Goal: Information Seeking & Learning: Check status

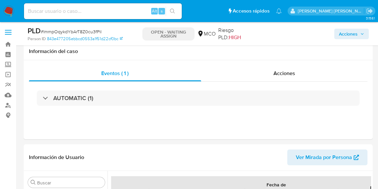
select select "10"
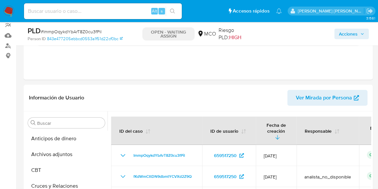
scroll to position [188, 0]
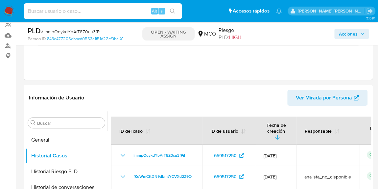
click at [103, 14] on input at bounding box center [103, 11] width 158 height 9
paste input "2501423335"
type input "2501423335"
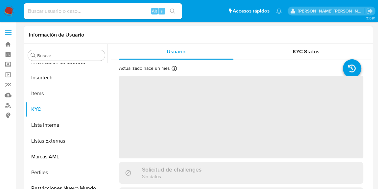
scroll to position [278, 0]
select select "10"
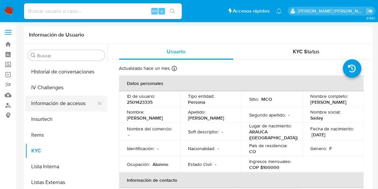
scroll to position [218, 0]
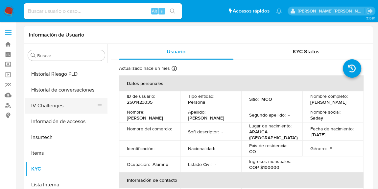
click at [66, 108] on button "IV Challenges" at bounding box center [63, 106] width 77 height 16
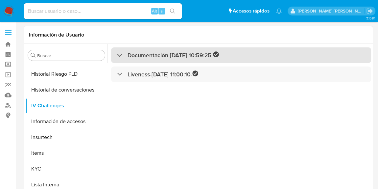
click at [149, 58] on h3 "Documentación - 01/08/2025 10:59:25 -" at bounding box center [173, 55] width 91 height 8
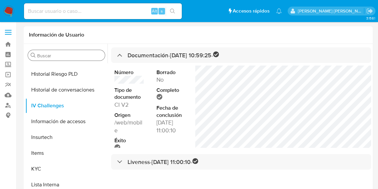
click at [55, 58] on input "Buscar" at bounding box center [69, 56] width 65 height 6
click at [75, 13] on input at bounding box center [103, 11] width 158 height 9
paste input "2332961324"
type input "2332961324"
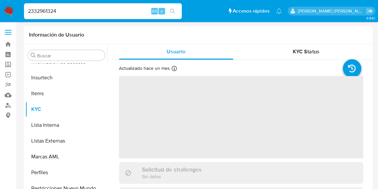
scroll to position [278, 0]
select select "10"
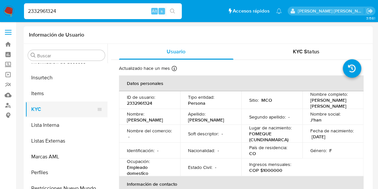
scroll to position [218, 0]
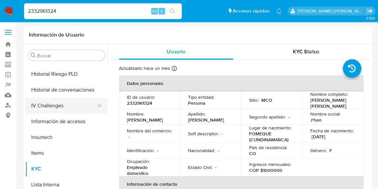
click at [57, 110] on button "IV Challenges" at bounding box center [63, 106] width 77 height 16
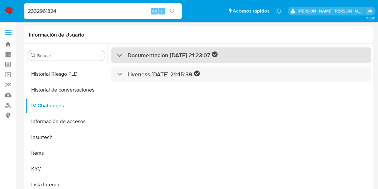
click at [153, 57] on h3 "Documentación - 20/08/2025 21:23:07 -" at bounding box center [173, 55] width 90 height 8
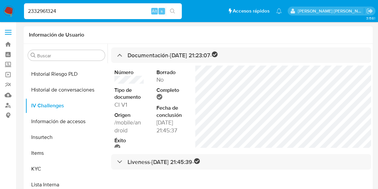
drag, startPoint x: 102, startPoint y: 10, endPoint x: 11, endPoint y: 5, distance: 91.0
click at [11, 5] on nav "Pausado Ver notificaciones 2332961324 Alt s Accesos rápidos Presiona las siguie…" at bounding box center [189, 11] width 378 height 22
paste input "1807435173"
type input "1807435173"
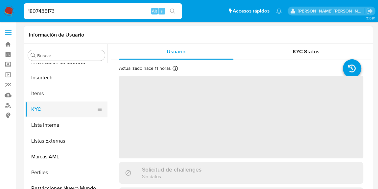
select select "10"
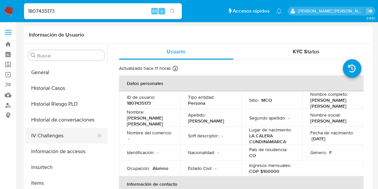
click at [61, 133] on button "IV Challenges" at bounding box center [63, 136] width 77 height 16
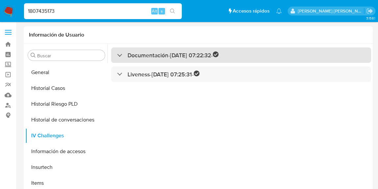
click at [153, 62] on div "Documentación - 26/06/2025 07:22:32 - Liveness - 26/06/2025 07:25:31 -" at bounding box center [240, 128] width 264 height 168
click at [153, 56] on h3 "Documentación - 26/06/2025 07:22:32 -" at bounding box center [173, 55] width 91 height 8
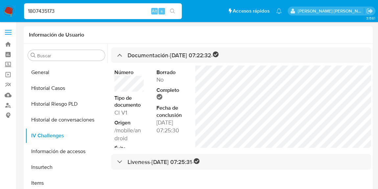
drag, startPoint x: 71, startPoint y: 12, endPoint x: 8, endPoint y: 10, distance: 63.5
click at [8, 10] on nav "Pausado Ver notificaciones 1807435173 Alt s Accesos rápidos Presiona las siguie…" at bounding box center [189, 11] width 378 height 22
paste input "2020239411"
type input "2020239411"
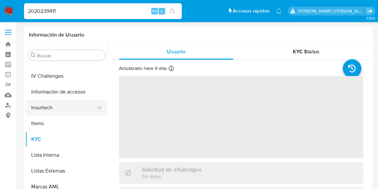
select select "10"
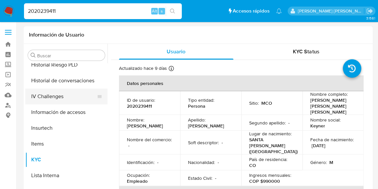
scroll to position [218, 0]
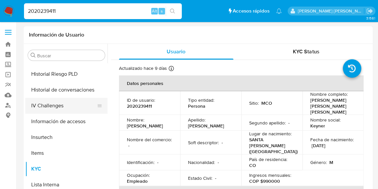
click at [63, 107] on button "IV Challenges" at bounding box center [63, 106] width 77 height 16
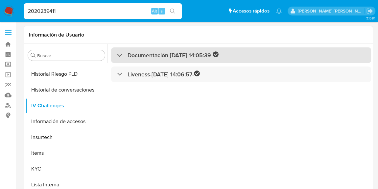
click at [159, 59] on div "Documentación - 24/08/2025 14:05:39 -" at bounding box center [241, 54] width 260 height 15
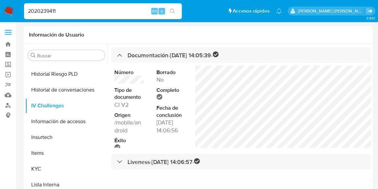
drag, startPoint x: 72, startPoint y: 10, endPoint x: 0, endPoint y: 18, distance: 72.5
click at [0, 18] on nav "Pausado Ver notificaciones 2020239411 Alt s Accesos rápidos Presiona las siguie…" at bounding box center [189, 11] width 378 height 22
paste input "367352812"
type input "2367352812"
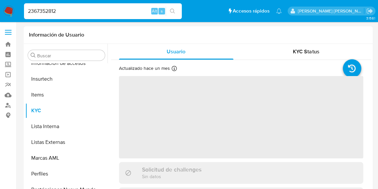
scroll to position [278, 0]
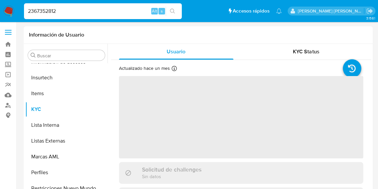
select select "10"
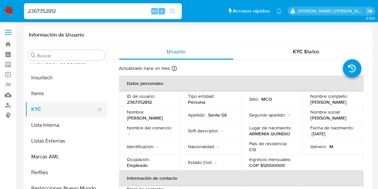
scroll to position [188, 0]
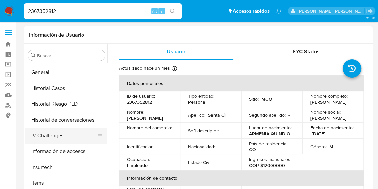
click at [54, 132] on button "IV Challenges" at bounding box center [63, 136] width 77 height 16
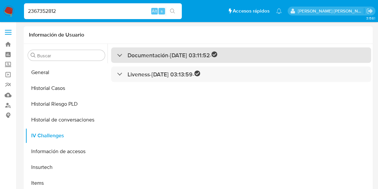
click at [162, 56] on h3 "Documentación - 07/07/2025 03:11:52 -" at bounding box center [173, 55] width 90 height 8
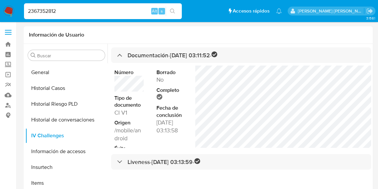
drag, startPoint x: 104, startPoint y: 13, endPoint x: 0, endPoint y: 18, distance: 103.8
click at [0, 18] on nav "Pausado Ver notificaciones 2367352812 Alt s Accesos rápidos Presiona las siguie…" at bounding box center [189, 11] width 378 height 22
paste input "533278905"
type input "2533278905"
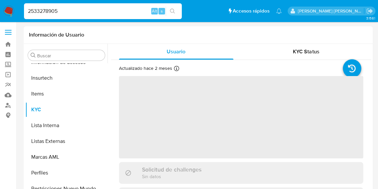
scroll to position [278, 0]
select select "10"
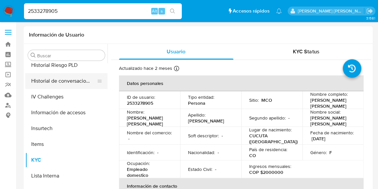
scroll to position [218, 0]
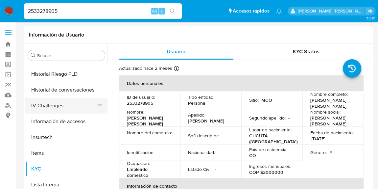
click at [61, 103] on button "IV Challenges" at bounding box center [63, 106] width 77 height 16
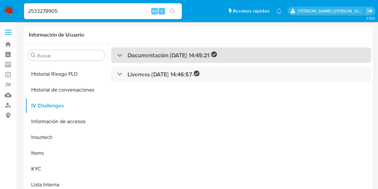
click at [152, 59] on div "Documentación - 05/07/2025 14:45:21 -" at bounding box center [241, 54] width 260 height 15
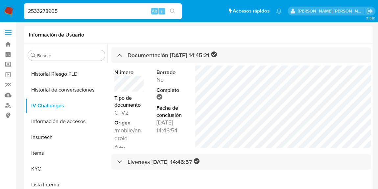
drag, startPoint x: 71, startPoint y: 11, endPoint x: 0, endPoint y: 11, distance: 70.7
click at [0, 11] on nav "Pausado Ver notificaciones 2533278905 Alt s Accesos rápidos Presiona las siguie…" at bounding box center [189, 11] width 378 height 22
paste input "1880354218"
type input "1880354218"
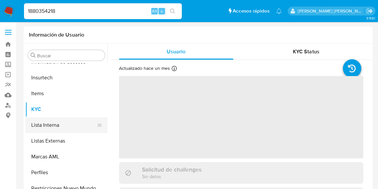
select select "10"
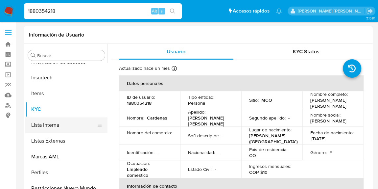
scroll to position [248, 0]
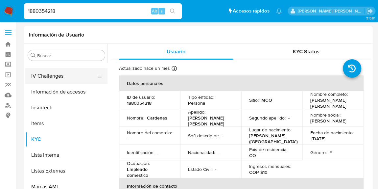
click at [69, 76] on button "IV Challenges" at bounding box center [63, 76] width 77 height 16
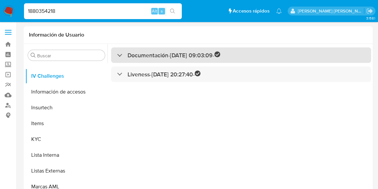
click at [155, 58] on h3 "Documentación - 13/07/2025 09:03:09 -" at bounding box center [174, 55] width 93 height 8
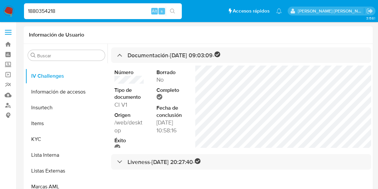
drag, startPoint x: 58, startPoint y: 7, endPoint x: 13, endPoint y: 1, distance: 45.8
click at [13, 1] on nav "Pausado Ver notificaciones 1880354218 Alt s Accesos rápidos Presiona las siguie…" at bounding box center [189, 11] width 378 height 22
paste input "2460737023"
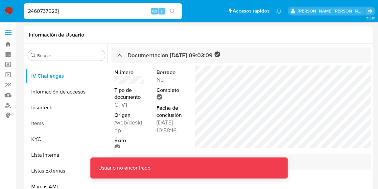
click at [73, 7] on input "2460737023}" at bounding box center [103, 11] width 158 height 9
type input "2460737023"
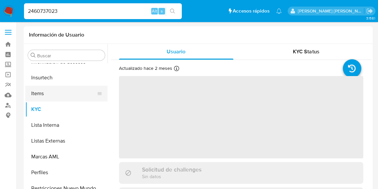
select select "10"
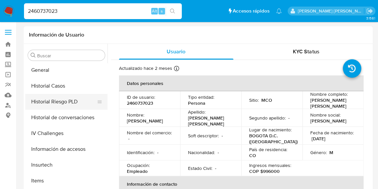
scroll to position [188, 0]
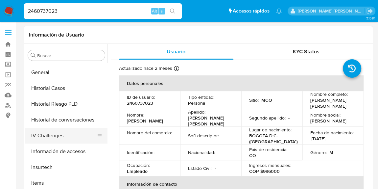
click at [49, 131] on button "IV Challenges" at bounding box center [63, 136] width 77 height 16
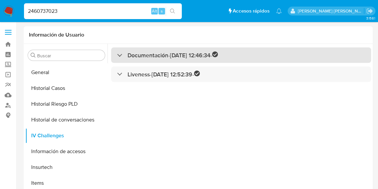
click at [144, 54] on h3 "Documentación - 13/07/2025 12:46:34 -" at bounding box center [173, 55] width 90 height 8
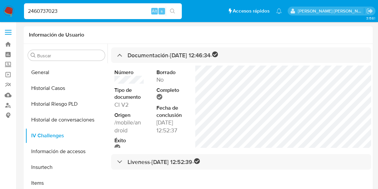
drag, startPoint x: 58, startPoint y: 6, endPoint x: 0, endPoint y: -1, distance: 58.0
paste input "8225148"
type input "2468225148"
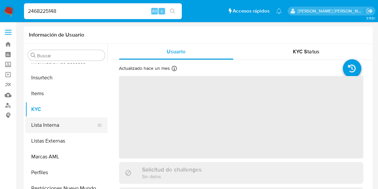
select select "10"
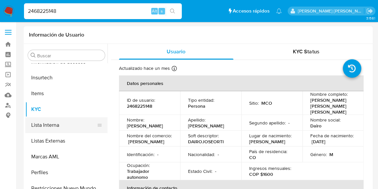
scroll to position [218, 0]
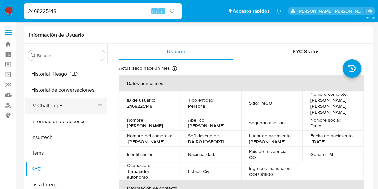
click at [62, 106] on button "IV Challenges" at bounding box center [63, 106] width 77 height 16
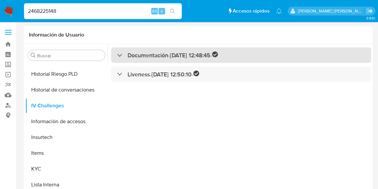
click at [156, 52] on h3 "Documentación - 17/07/2025 12:48:45 -" at bounding box center [173, 55] width 90 height 8
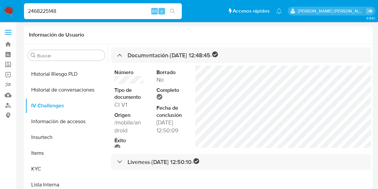
drag, startPoint x: 61, startPoint y: 15, endPoint x: 6, endPoint y: 7, distance: 55.9
click at [6, 7] on nav "Pausado Ver notificaciones 2468225148 Alt s Accesos rápidos Presiona las siguie…" at bounding box center [189, 11] width 378 height 22
paste input "1994151891"
type input "1994151891"
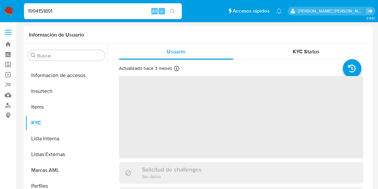
scroll to position [278, 0]
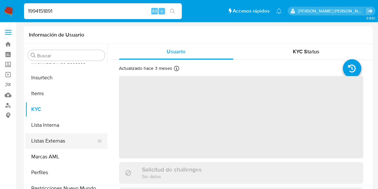
select select "10"
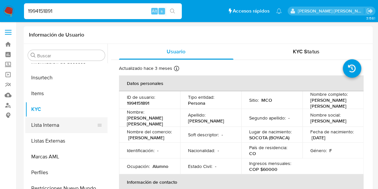
scroll to position [218, 0]
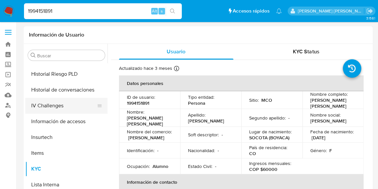
click at [67, 108] on button "IV Challenges" at bounding box center [63, 106] width 77 height 16
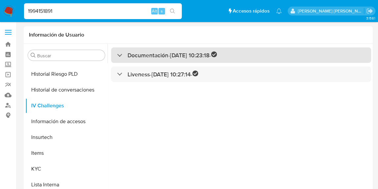
click at [165, 50] on div "Documentación - 29/06/2025 10:23:18 -" at bounding box center [241, 54] width 260 height 15
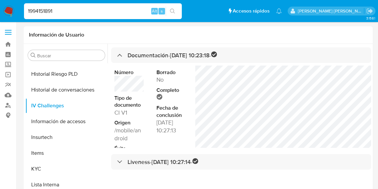
drag, startPoint x: 60, startPoint y: 10, endPoint x: 0, endPoint y: 16, distance: 60.6
click at [0, 16] on nav "Pausado Ver notificaciones 1994151891 Alt s Accesos rápidos Presiona las siguie…" at bounding box center [189, 11] width 378 height 22
paste input "2554214325"
type input "2554214325"
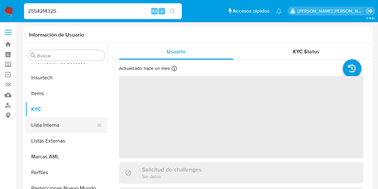
select select "10"
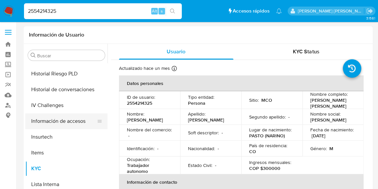
scroll to position [218, 0]
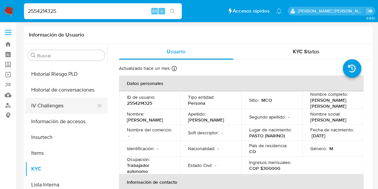
click at [60, 110] on button "IV Challenges" at bounding box center [63, 106] width 77 height 16
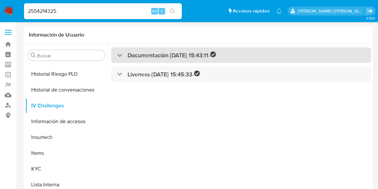
click at [155, 58] on h3 "Documentación - 06/08/2025 15:43:11 -" at bounding box center [172, 55] width 89 height 8
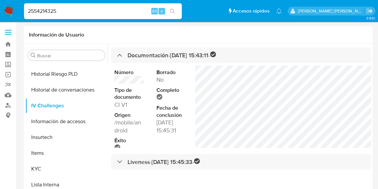
drag, startPoint x: 60, startPoint y: 12, endPoint x: 7, endPoint y: 14, distance: 53.7
click at [7, 14] on nav "Pausado Ver notificaciones 2554214325 Alt s Accesos rápidos Presiona las siguie…" at bounding box center [189, 11] width 378 height 22
paste input "33543959"
type input "2335439595"
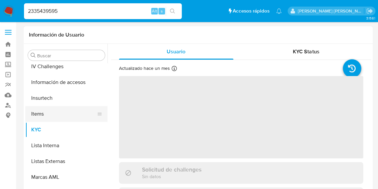
scroll to position [248, 0]
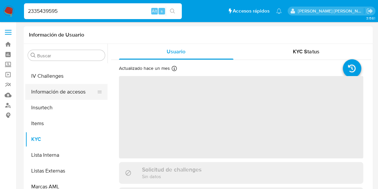
select select "10"
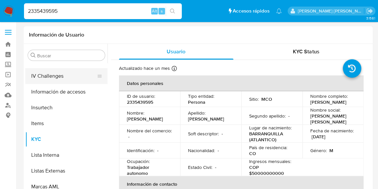
click at [60, 81] on button "IV Challenges" at bounding box center [63, 76] width 77 height 16
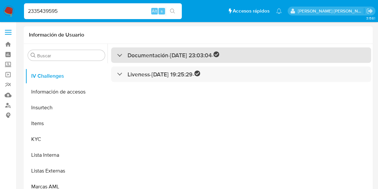
drag, startPoint x: 156, startPoint y: 53, endPoint x: 156, endPoint y: 57, distance: 4.3
click at [155, 53] on h3 "Documentación - 30/07/2025 23:03:04 -" at bounding box center [174, 55] width 92 height 8
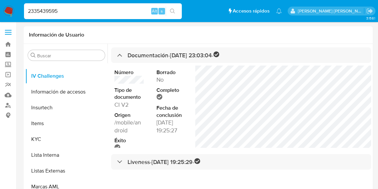
drag, startPoint x: 65, startPoint y: 11, endPoint x: 6, endPoint y: 6, distance: 59.5
click at [6, 6] on nav "Pausado Ver notificaciones 2335439595 Alt s Accesos rápidos Presiona las siguie…" at bounding box center [189, 11] width 378 height 22
paste input "92864371"
type input "2392864371"
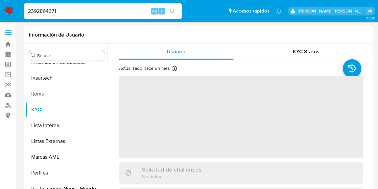
scroll to position [278, 0]
select select "10"
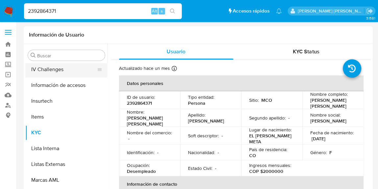
scroll to position [218, 0]
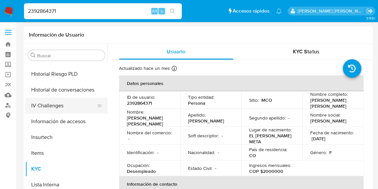
click at [48, 104] on button "IV Challenges" at bounding box center [63, 106] width 77 height 16
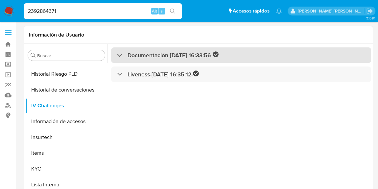
click at [148, 59] on div "Documentación - 09/08/2025 16:33:56 -" at bounding box center [241, 54] width 260 height 15
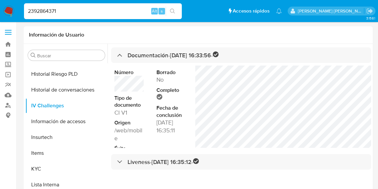
drag, startPoint x: 101, startPoint y: 10, endPoint x: 5, endPoint y: 37, distance: 99.3
paste input "580393049"
type input "580393049"
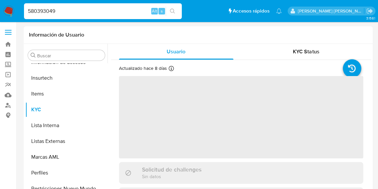
scroll to position [278, 0]
select select "10"
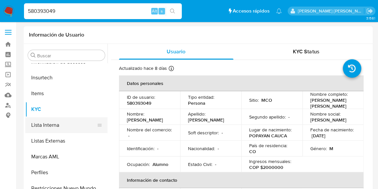
scroll to position [248, 0]
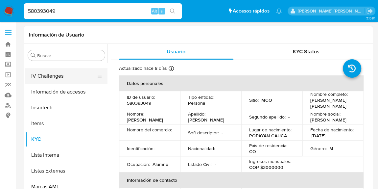
click at [58, 80] on button "IV Challenges" at bounding box center [63, 76] width 77 height 16
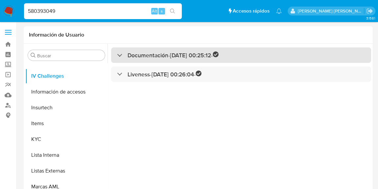
click at [146, 54] on h3 "Documentación - 20/07/2025 00:25:12 -" at bounding box center [173, 55] width 91 height 8
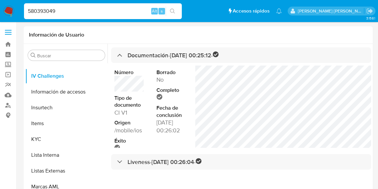
drag, startPoint x: 72, startPoint y: 11, endPoint x: 20, endPoint y: 8, distance: 52.1
click at [21, 8] on ul "Pausado Ver notificaciones 580393049 Alt s Accesos rápidos Presiona las siguien…" at bounding box center [153, 11] width 265 height 16
paste input "682135431"
type input "682135431"
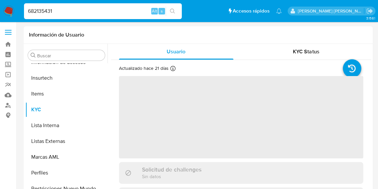
scroll to position [278, 0]
select select "10"
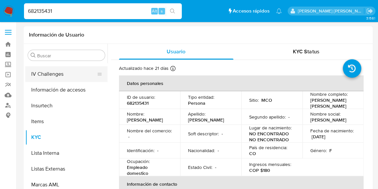
scroll to position [188, 0]
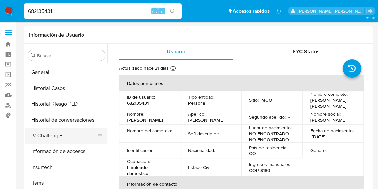
click at [54, 140] on button "IV Challenges" at bounding box center [63, 136] width 77 height 16
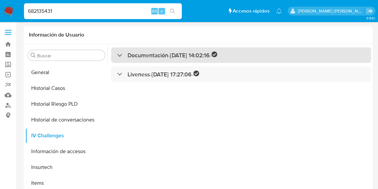
click at [154, 57] on h3 "Documentación - 04/08/2025 14:02:16 -" at bounding box center [173, 55] width 90 height 8
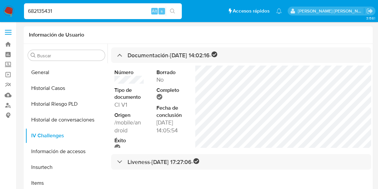
drag, startPoint x: 63, startPoint y: 12, endPoint x: 0, endPoint y: 21, distance: 63.5
click at [0, 21] on nav "Pausado Ver notificaciones 682135431 Alt s Accesos rápidos Presiona las siguien…" at bounding box center [189, 11] width 378 height 22
paste input "2066680799"
type input "2066680799"
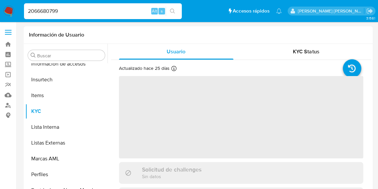
scroll to position [278, 0]
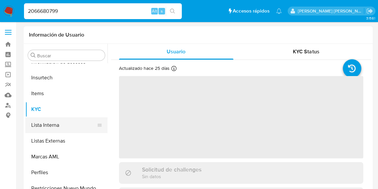
select select "10"
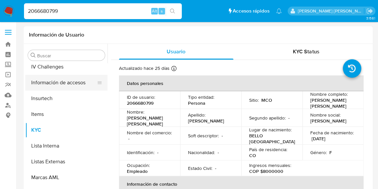
scroll to position [248, 0]
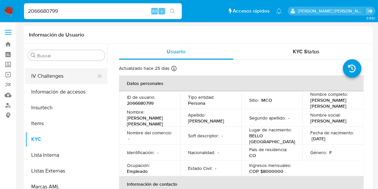
drag, startPoint x: 61, startPoint y: 80, endPoint x: 87, endPoint y: 85, distance: 26.8
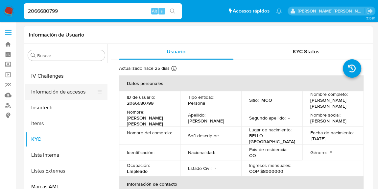
click at [61, 80] on button "IV Challenges" at bounding box center [66, 76] width 82 height 16
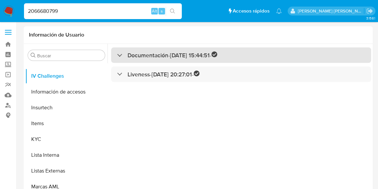
click at [146, 47] on div "Documentación - 12/07/2025 15:44:51 -" at bounding box center [241, 54] width 260 height 15
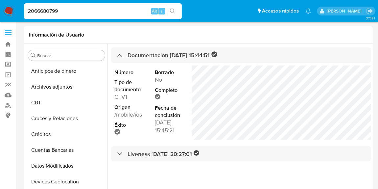
select select "10"
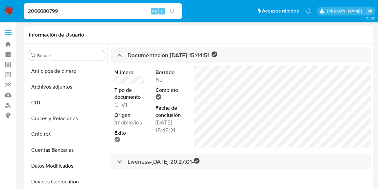
scroll to position [248, 0]
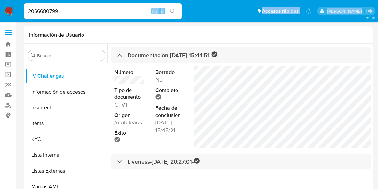
drag, startPoint x: 100, startPoint y: 17, endPoint x: 0, endPoint y: 26, distance: 100.7
drag, startPoint x: 69, startPoint y: 12, endPoint x: 0, endPoint y: 22, distance: 69.8
click at [0, 22] on nav "Pausado Ver notificaciones 2066680799 Alt s Accesos rápidos Presiona las siguie…" at bounding box center [189, 11] width 378 height 22
paste input "553651153"
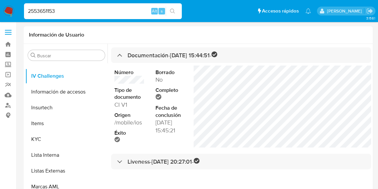
type input "2553651153"
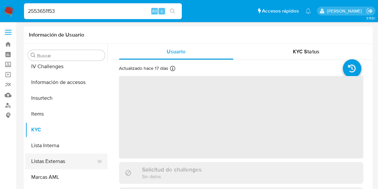
select select "10"
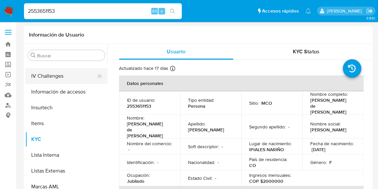
click at [61, 71] on button "IV Challenges" at bounding box center [63, 76] width 77 height 16
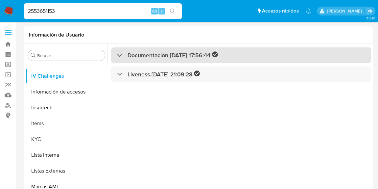
click at [151, 57] on h3 "Documentación - [DATE] 17:56:44 -" at bounding box center [173, 55] width 90 height 8
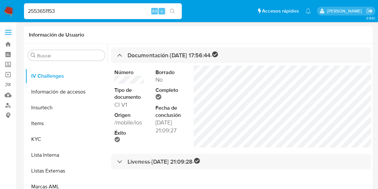
drag, startPoint x: 89, startPoint y: 12, endPoint x: 0, endPoint y: 16, distance: 89.2
click at [0, 16] on nav "Pausado Ver notificaciones 2553651153 Alt s Accesos rápidos Presiona las siguie…" at bounding box center [189, 11] width 378 height 22
paste input "323095064"
type input "2323095064"
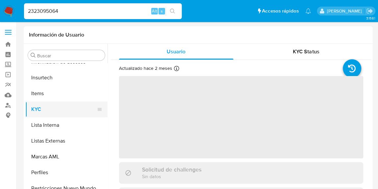
select select "10"
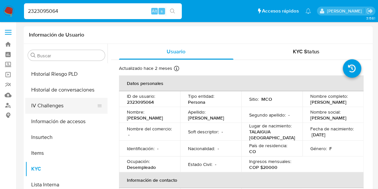
click at [69, 107] on button "IV Challenges" at bounding box center [63, 106] width 77 height 16
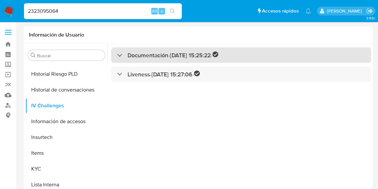
click at [155, 54] on h3 "Documentación - [DATE] 15:25:22 -" at bounding box center [173, 55] width 91 height 8
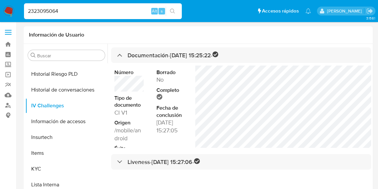
drag, startPoint x: 67, startPoint y: 8, endPoint x: 0, endPoint y: 16, distance: 67.5
click at [0, 16] on nav "Pausado Ver notificaciones 2323095064 Alt s Accesos rápidos Presiona las siguie…" at bounding box center [189, 11] width 378 height 22
paste input "213329241"
type input "2213329241"
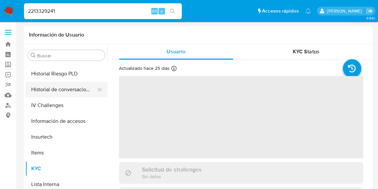
scroll to position [218, 0]
select select "10"
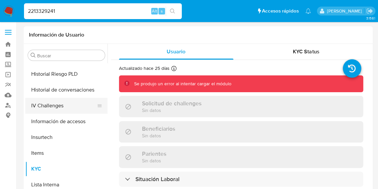
click at [45, 108] on button "IV Challenges" at bounding box center [63, 106] width 77 height 16
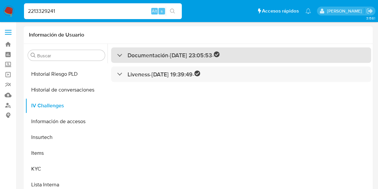
click at [152, 55] on h3 "Documentación - [DATE] 23:05:53 -" at bounding box center [174, 55] width 92 height 8
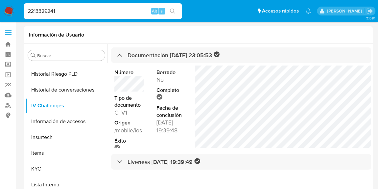
drag, startPoint x: 60, startPoint y: 9, endPoint x: 0, endPoint y: 17, distance: 60.7
click at [0, 17] on nav "Pausado Ver notificaciones 2213329241 Alt s Accesos rápidos Presiona las siguie…" at bounding box center [189, 11] width 378 height 22
paste input "1961241288"
type input "1961241288"
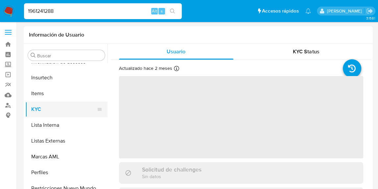
scroll to position [248, 0]
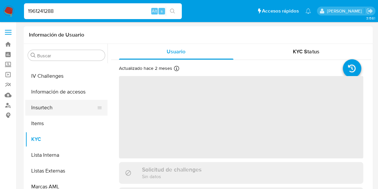
select select "10"
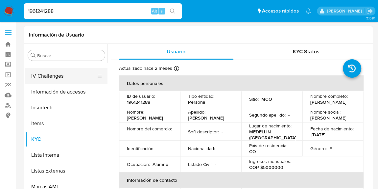
click at [60, 82] on button "IV Challenges" at bounding box center [63, 76] width 77 height 16
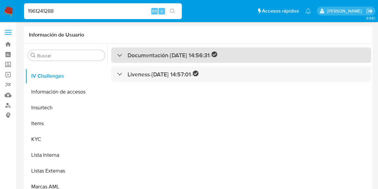
click at [160, 53] on h3 "Documentación - [DATE] 14:56:31 -" at bounding box center [173, 55] width 90 height 8
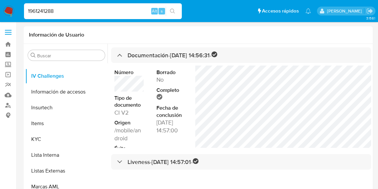
drag, startPoint x: 66, startPoint y: 12, endPoint x: 0, endPoint y: 14, distance: 66.5
click at [0, 14] on nav "Pausado Ver notificaciones 1961241288 Alt s Accesos rápidos Presiona las siguie…" at bounding box center [189, 11] width 378 height 22
paste input "2208689216"
type input "2208689216"
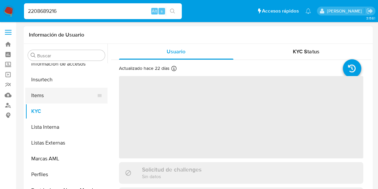
scroll to position [278, 0]
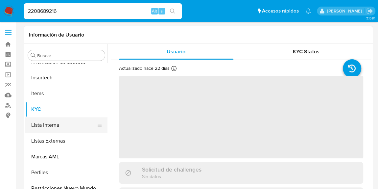
select select "10"
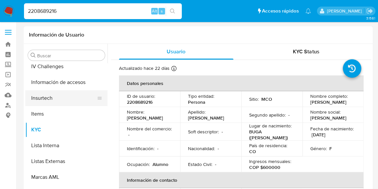
scroll to position [248, 0]
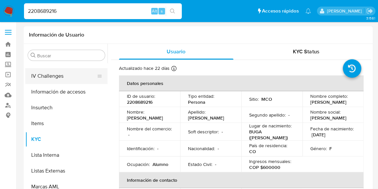
click at [48, 77] on button "IV Challenges" at bounding box center [63, 76] width 77 height 16
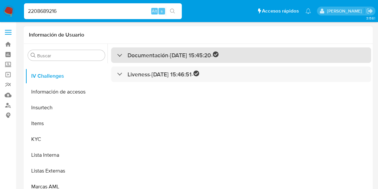
click at [153, 57] on h3 "Documentación - [DATE] 15:45:20 -" at bounding box center [173, 55] width 91 height 8
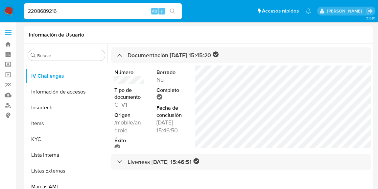
drag, startPoint x: 68, startPoint y: 11, endPoint x: 0, endPoint y: 9, distance: 68.1
click at [0, 9] on nav "Pausado Ver notificaciones 2208689216 Alt s Accesos rápidos Presiona las siguie…" at bounding box center [189, 11] width 378 height 22
paste input "21634434"
type input "2221634434"
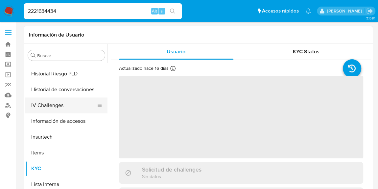
scroll to position [218, 0]
select select "10"
click at [57, 102] on button "IV Challenges" at bounding box center [63, 106] width 77 height 16
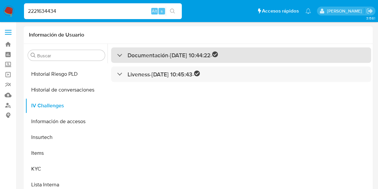
click at [145, 56] on h3 "Documentación - [DATE] 10:44:22 -" at bounding box center [173, 55] width 90 height 8
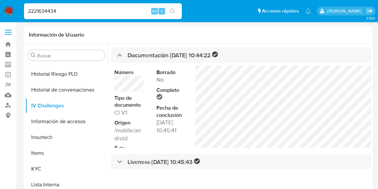
drag, startPoint x: 59, startPoint y: 10, endPoint x: 4, endPoint y: 12, distance: 54.7
click at [3, 13] on nav "Pausado Ver notificaciones 2221634434 Alt s Accesos rápidos Presiona las siguie…" at bounding box center [189, 11] width 378 height 22
paste input "026548648"
type input "2026548648"
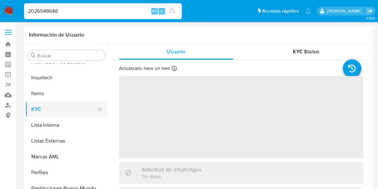
scroll to position [218, 0]
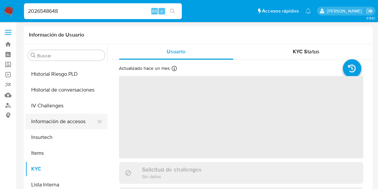
select select "10"
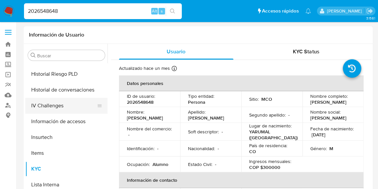
click at [73, 108] on button "IV Challenges" at bounding box center [63, 106] width 77 height 16
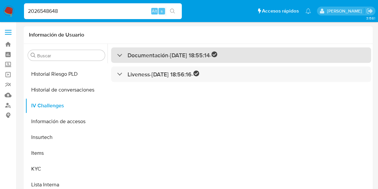
drag, startPoint x: 150, startPoint y: 56, endPoint x: 151, endPoint y: 62, distance: 6.4
click at [149, 55] on h3 "Documentación - [DATE] 18:55:14 -" at bounding box center [173, 55] width 90 height 8
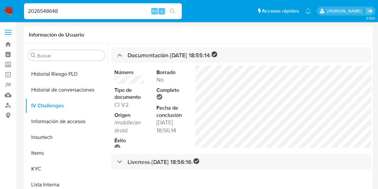
click at [127, 84] on dl "Número Tipo de documento CI V2 Origen /mobile/android Éxito" at bounding box center [129, 110] width 30 height 83
drag, startPoint x: 103, startPoint y: 11, endPoint x: 0, endPoint y: 23, distance: 103.4
paste input "10648870400"
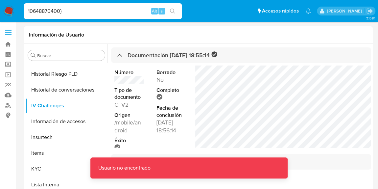
click at [95, 8] on input "10648870400}" at bounding box center [103, 11] width 158 height 9
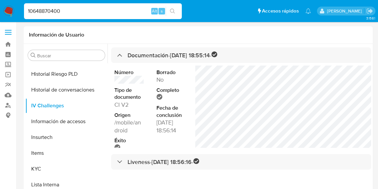
click at [73, 14] on input "10648870400" at bounding box center [103, 11] width 158 height 9
drag, startPoint x: 79, startPoint y: 15, endPoint x: 0, endPoint y: 13, distance: 79.0
click at [0, 13] on nav "Pausado Ver notificaciones 10648870400 Alt s Accesos rápidos Presiona las sigui…" at bounding box center [189, 11] width 378 height 22
drag, startPoint x: 63, startPoint y: 13, endPoint x: 0, endPoint y: 14, distance: 62.5
click at [0, 14] on nav "Pausado Ver notificaciones 10648870400 Alt s Accesos rápidos Presiona las sigui…" at bounding box center [189, 11] width 378 height 22
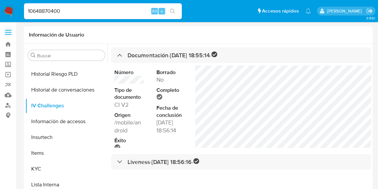
paste input "971898341"
type input "1971898341"
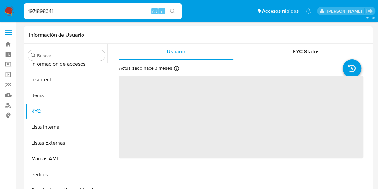
scroll to position [278, 0]
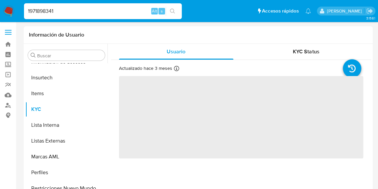
select select "10"
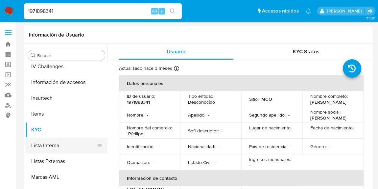
scroll to position [248, 0]
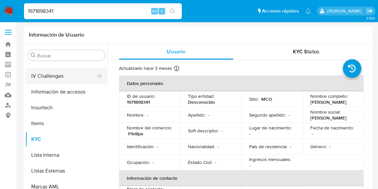
click at [64, 73] on button "IV Challenges" at bounding box center [63, 76] width 77 height 16
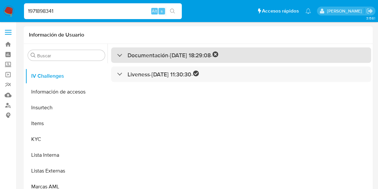
click at [146, 50] on div "Documentación - [DATE] 18:29:08 -" at bounding box center [241, 54] width 260 height 15
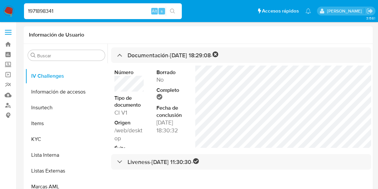
drag, startPoint x: 80, startPoint y: 12, endPoint x: 11, endPoint y: 11, distance: 69.1
click at [11, 11] on nav "Pausado Ver notificaciones 1971898341 Alt s Accesos rápidos Presiona las siguie…" at bounding box center [189, 11] width 378 height 22
paste input "2534096088"
type input "2534096088"
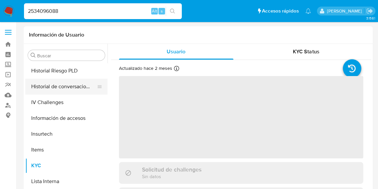
scroll to position [218, 0]
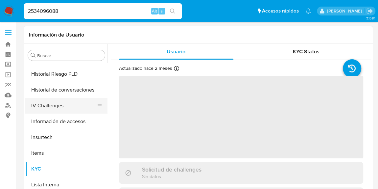
select select "10"
click at [51, 109] on button "IV Challenges" at bounding box center [63, 106] width 77 height 16
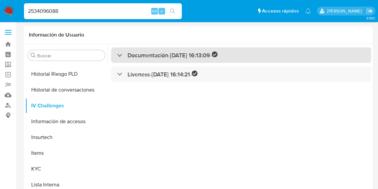
click at [139, 58] on h3 "Documentación - [DATE] 16:13:09 -" at bounding box center [173, 55] width 90 height 8
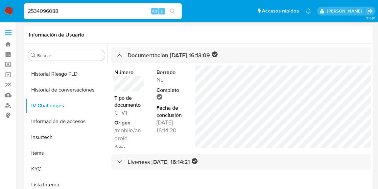
drag, startPoint x: 83, startPoint y: 11, endPoint x: 0, endPoint y: 17, distance: 83.5
click at [0, 17] on nav "Pausado Ver notificaciones 2534096088 Alt s Accesos rápidos Presiona las siguie…" at bounding box center [189, 11] width 378 height 22
paste input "700660286"
type input "700660286"
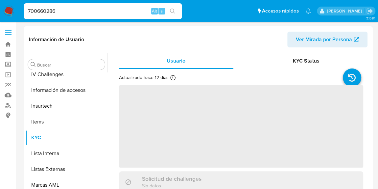
scroll to position [278, 0]
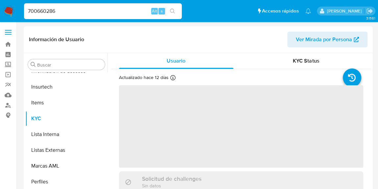
select select "10"
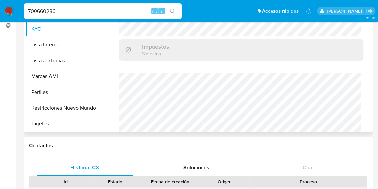
scroll to position [388, 0]
